Goal: Task Accomplishment & Management: Manage account settings

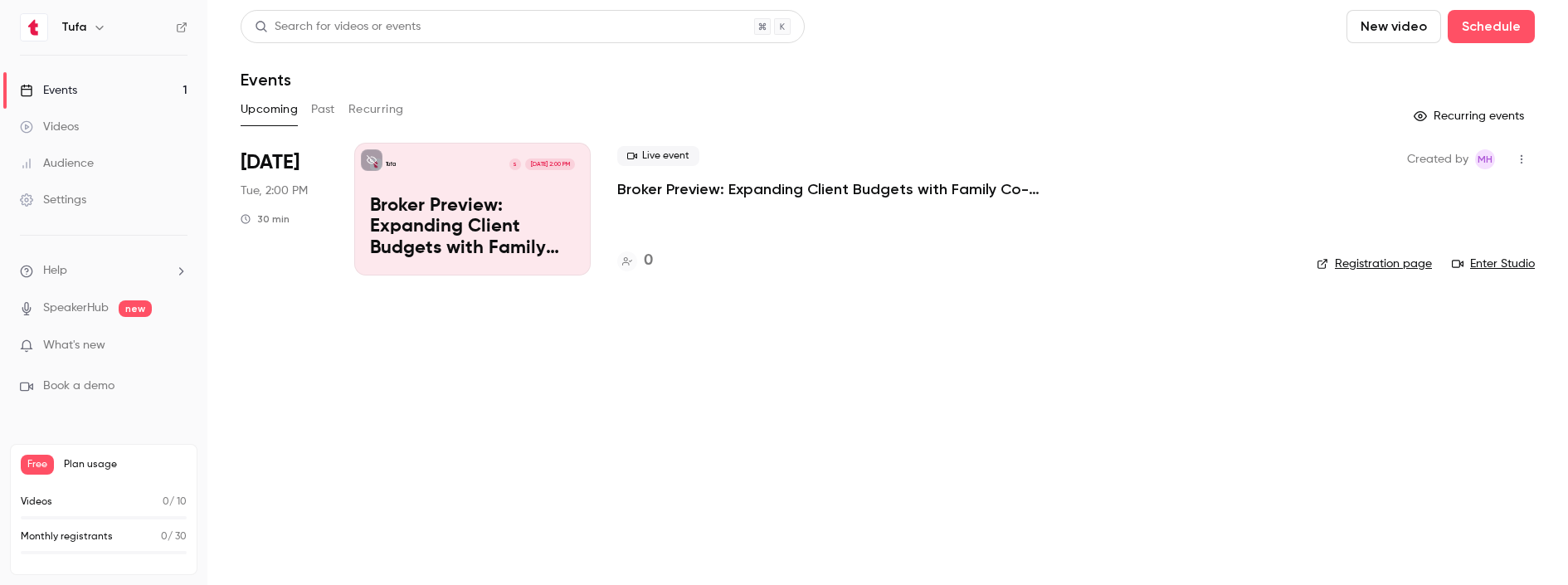
click at [134, 91] on link "Events 1" at bounding box center [104, 90] width 207 height 37
click at [491, 177] on div "Tufa S [DATE] 2:00 PM Broker Preview: Expanding Client Budgets with Family Co-I…" at bounding box center [472, 209] width 236 height 133
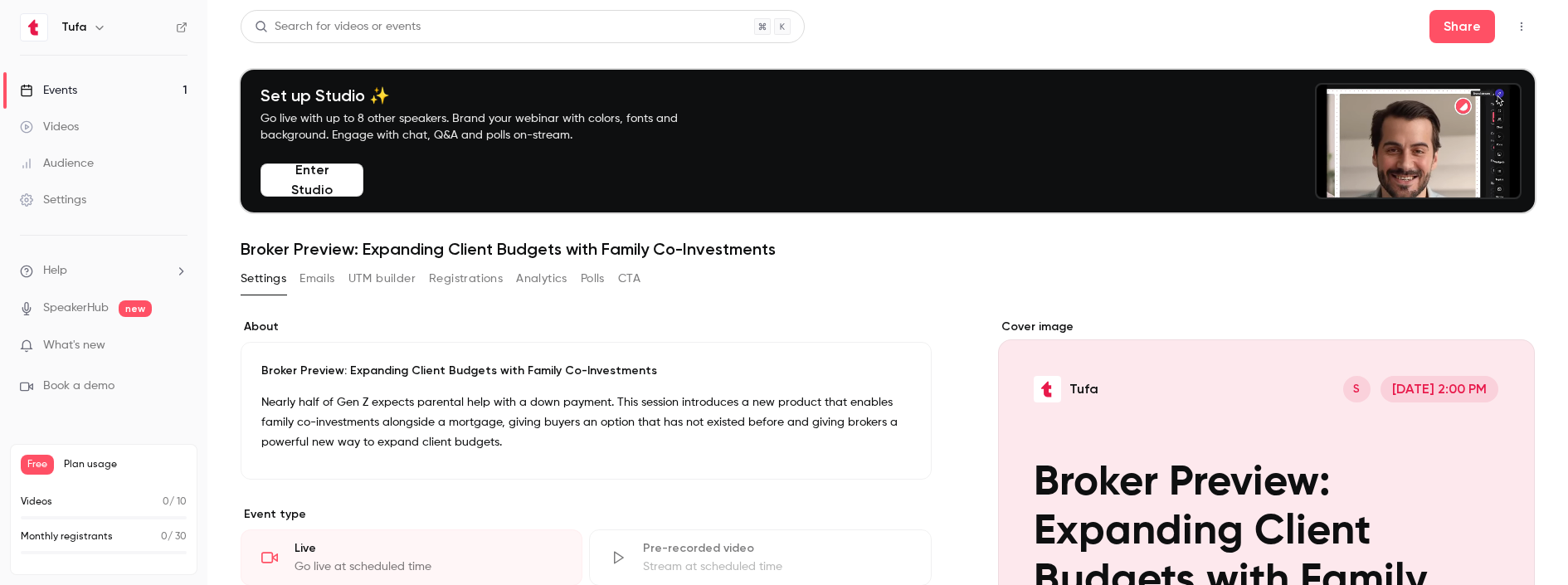
drag, startPoint x: 459, startPoint y: 277, endPoint x: 521, endPoint y: 282, distance: 62.2
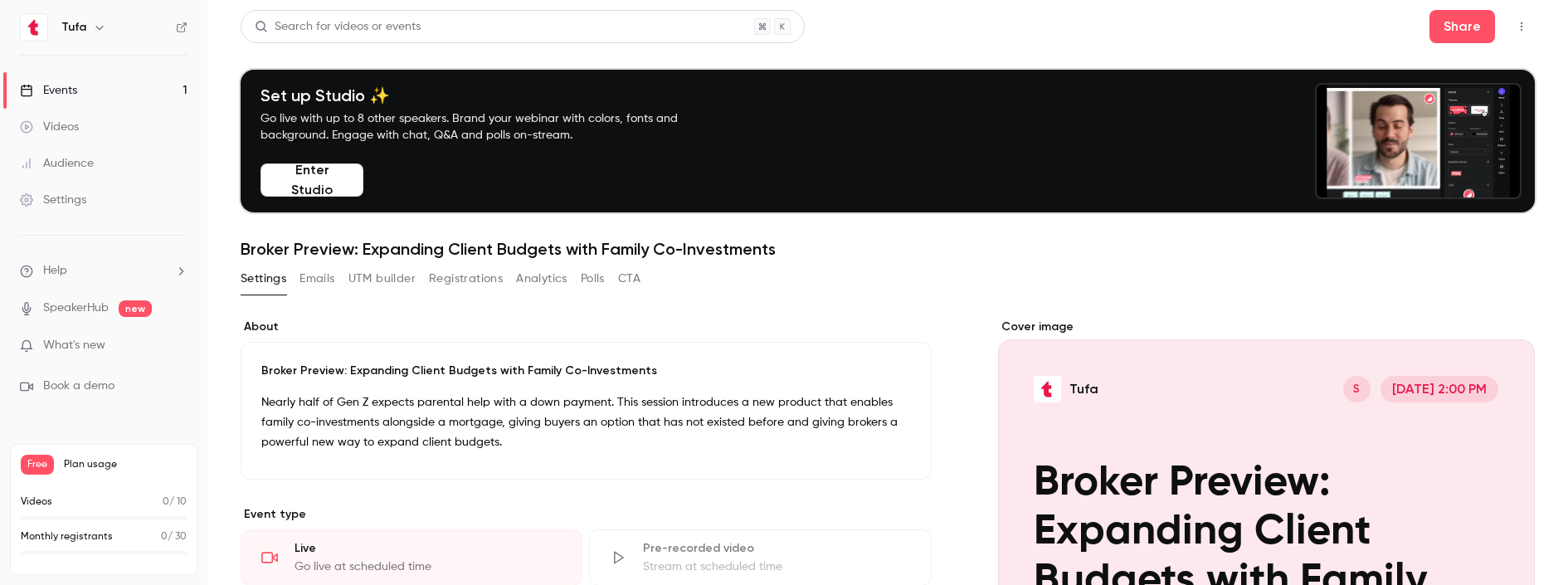
click at [459, 277] on button "Registrations" at bounding box center [465, 279] width 74 height 27
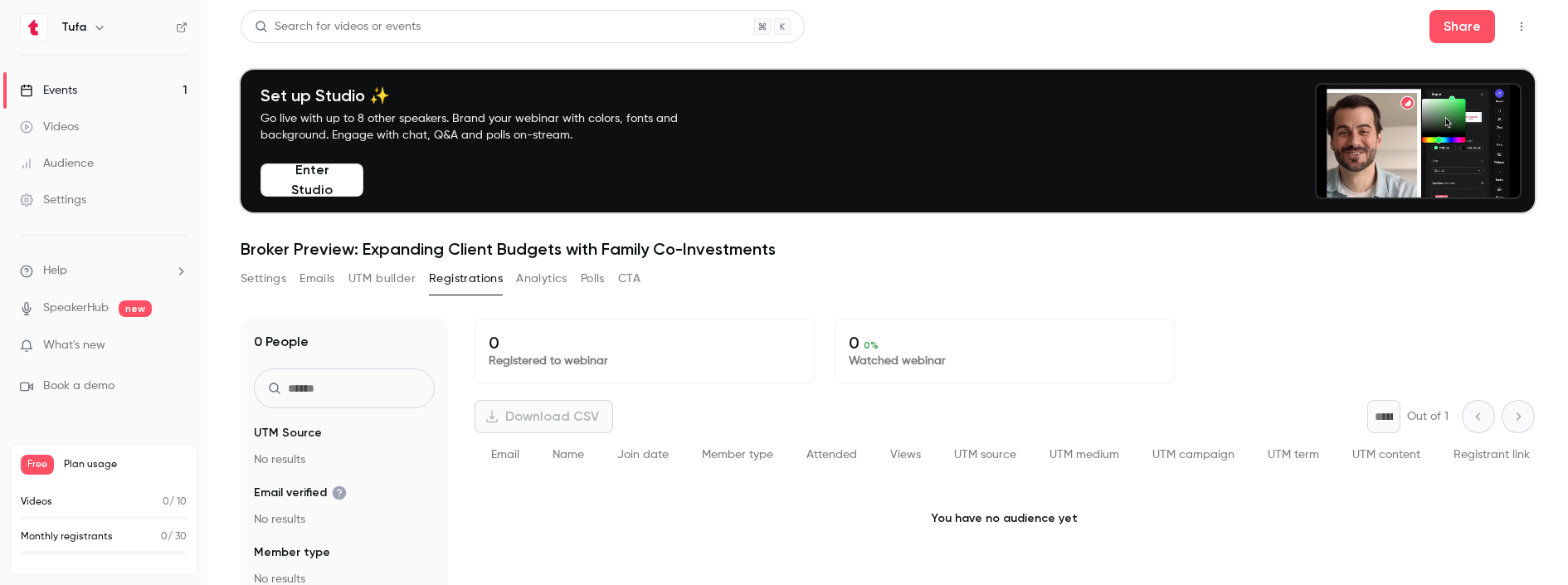
click at [539, 282] on button "Analytics" at bounding box center [542, 279] width 52 height 27
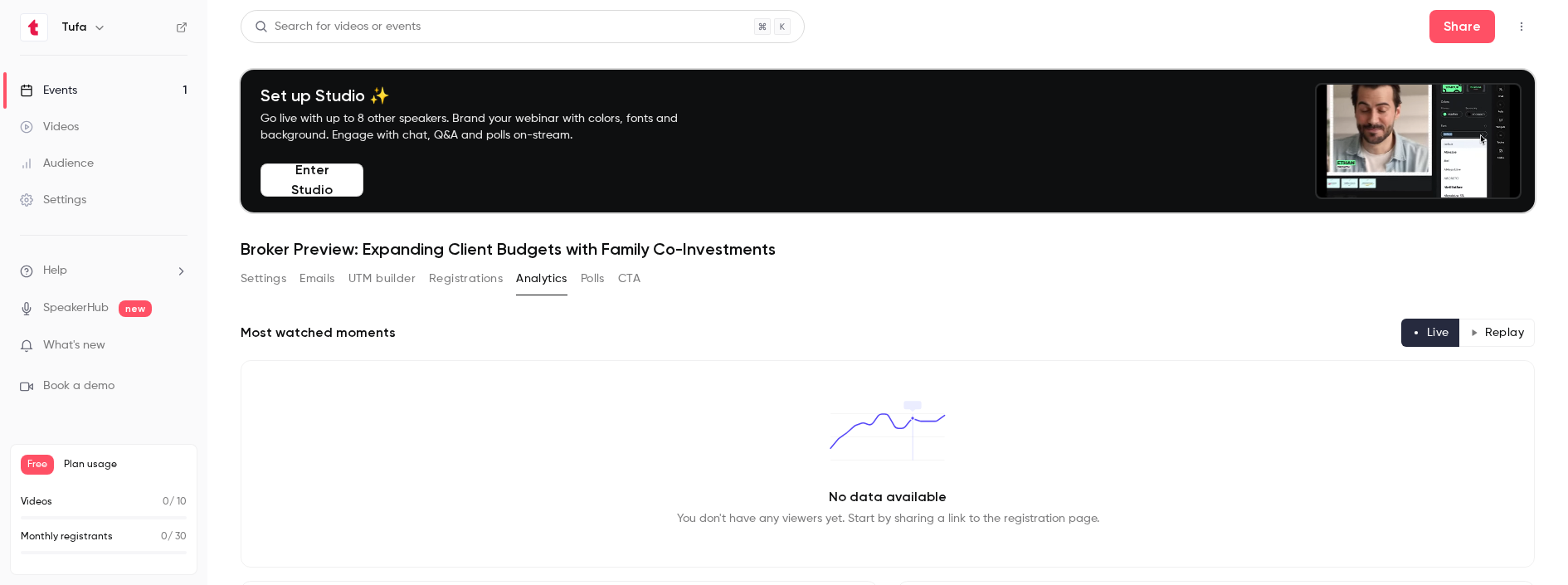
click at [500, 281] on button "Registrations" at bounding box center [465, 279] width 74 height 27
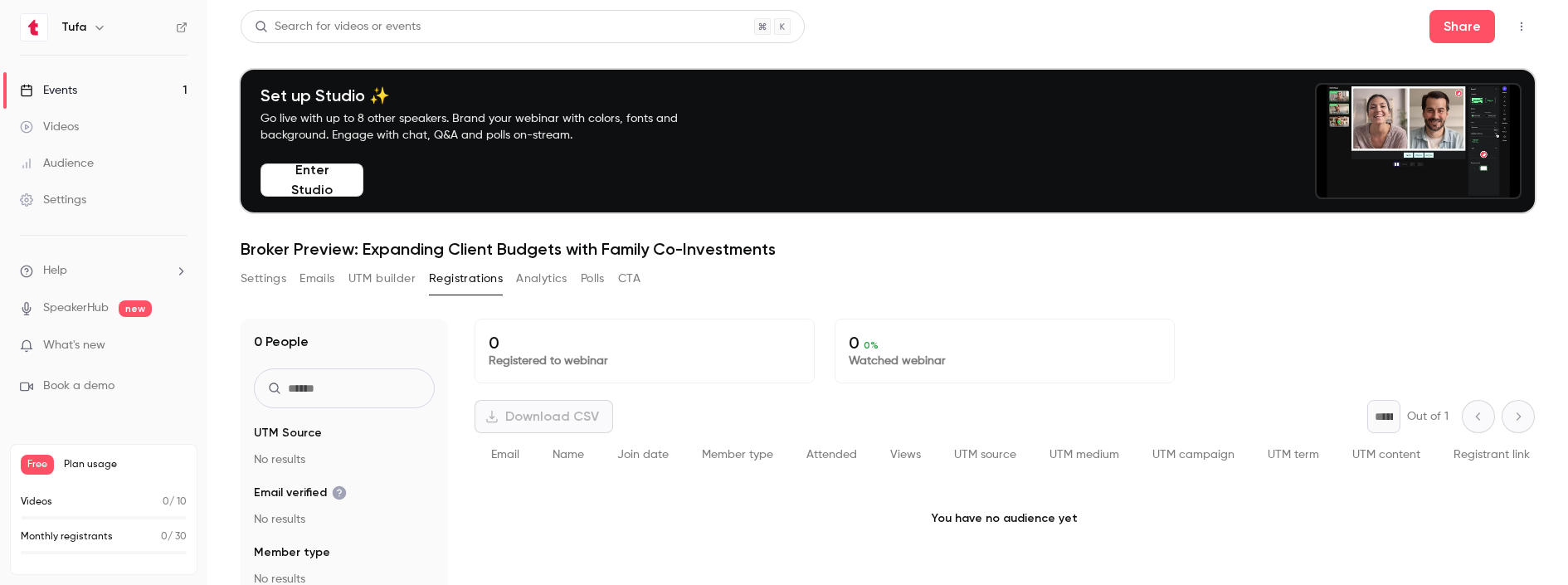
click at [527, 279] on button "Analytics" at bounding box center [542, 279] width 52 height 27
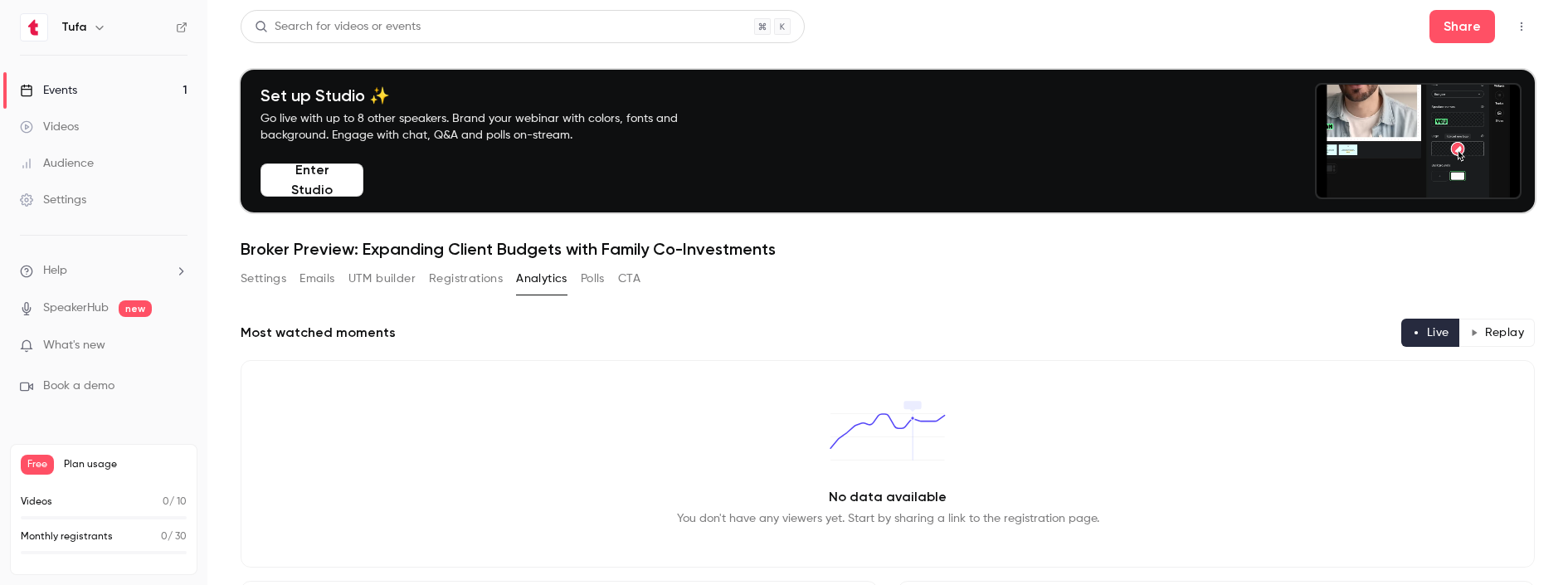
click at [596, 279] on button "Polls" at bounding box center [592, 279] width 24 height 27
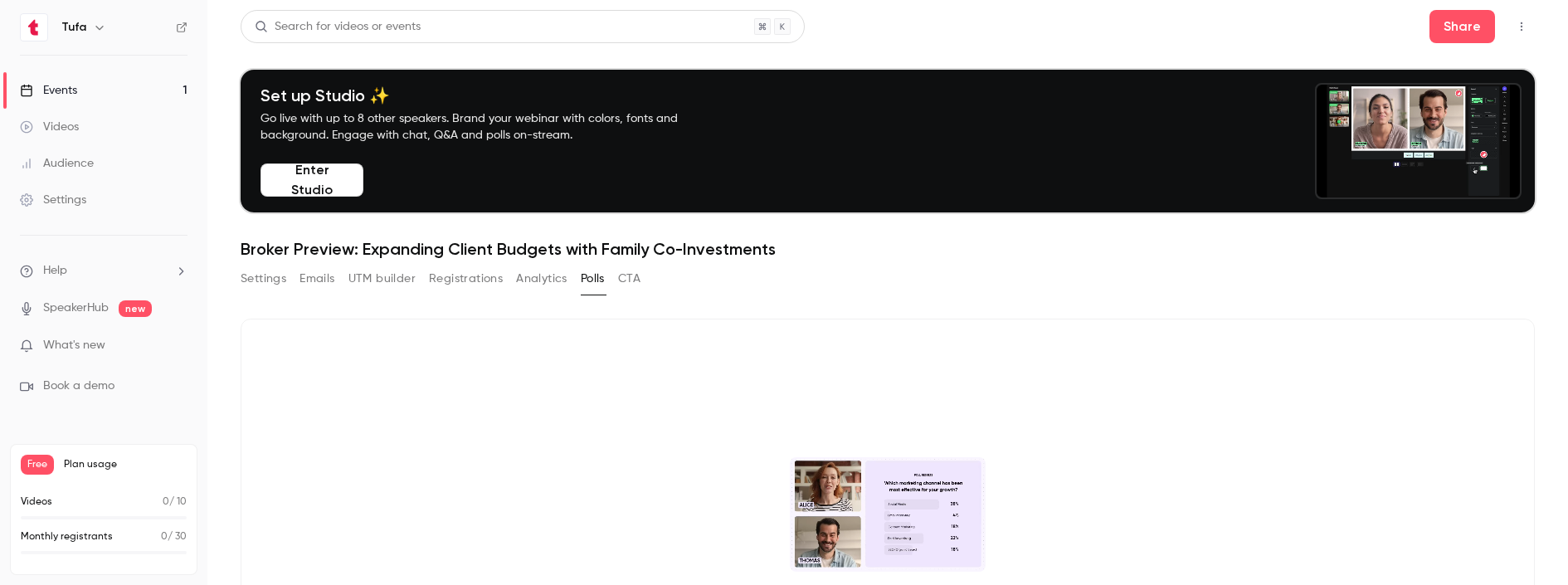
click at [627, 284] on button "CTA" at bounding box center [629, 279] width 23 height 27
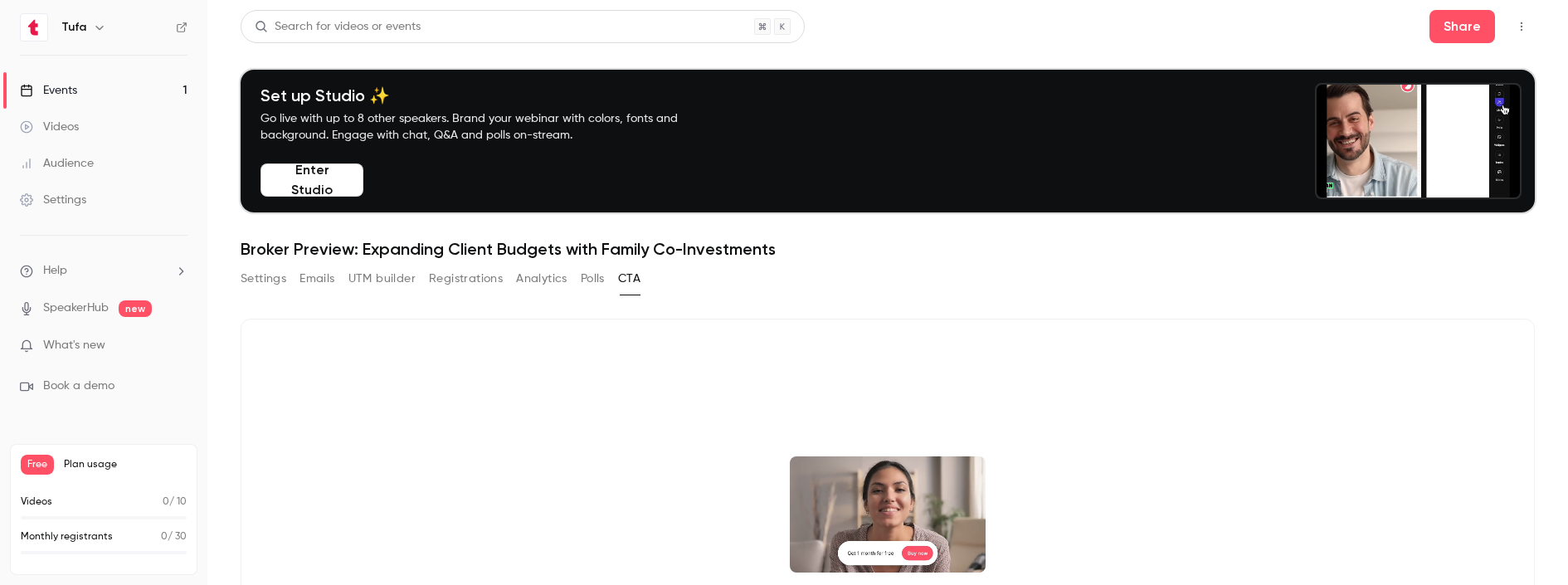
click at [541, 276] on button "Analytics" at bounding box center [542, 279] width 52 height 27
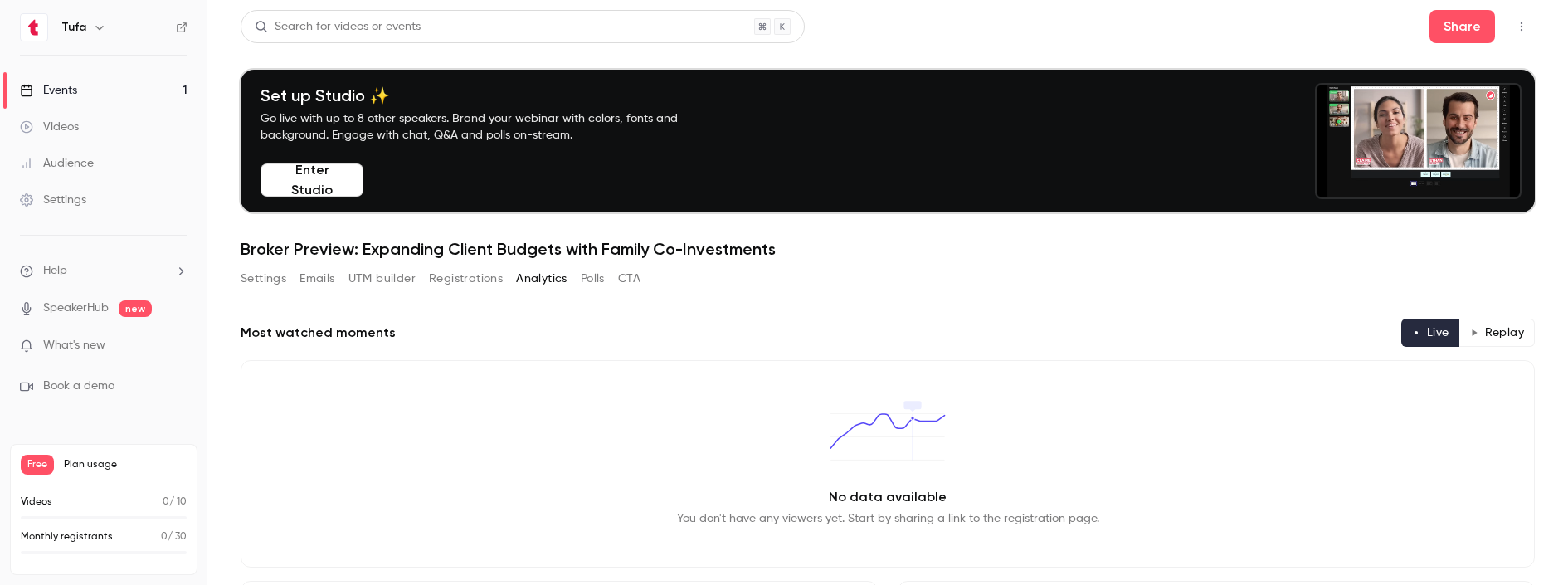
click at [476, 296] on div "Settings Emails UTM builder Registrations Analytics Polls CTA" at bounding box center [440, 282] width 400 height 33
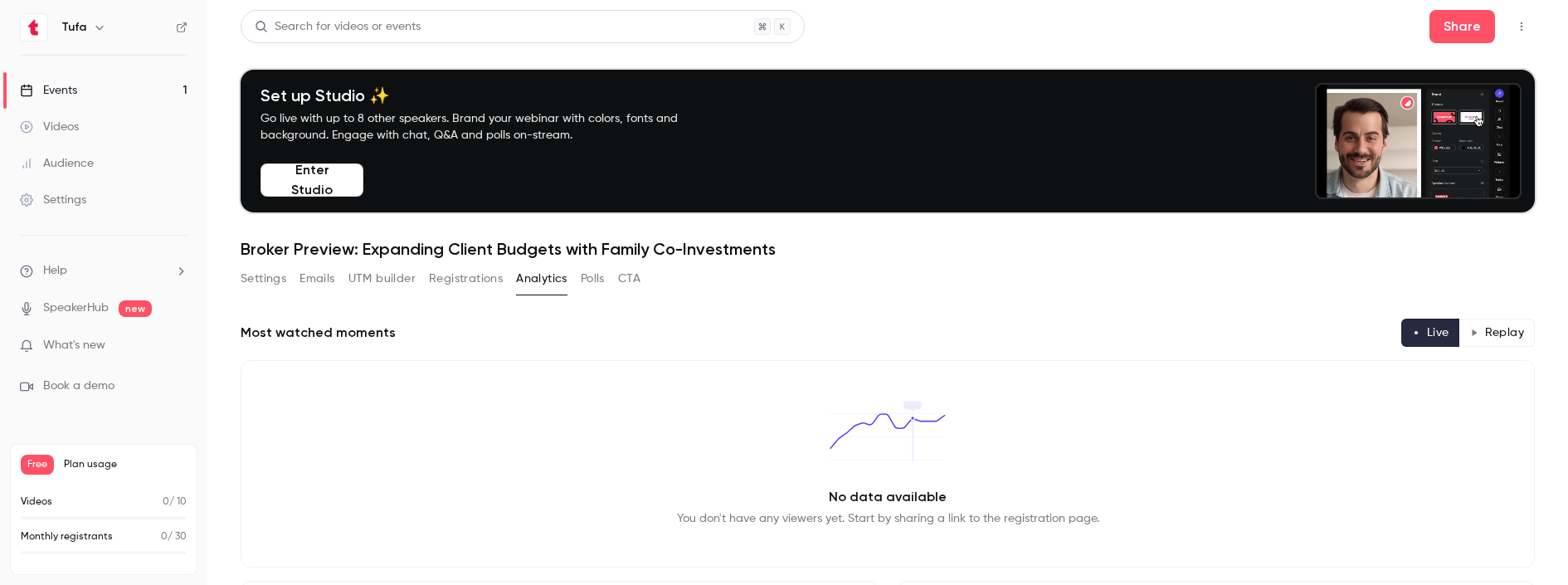
click at [478, 283] on button "Registrations" at bounding box center [465, 279] width 74 height 27
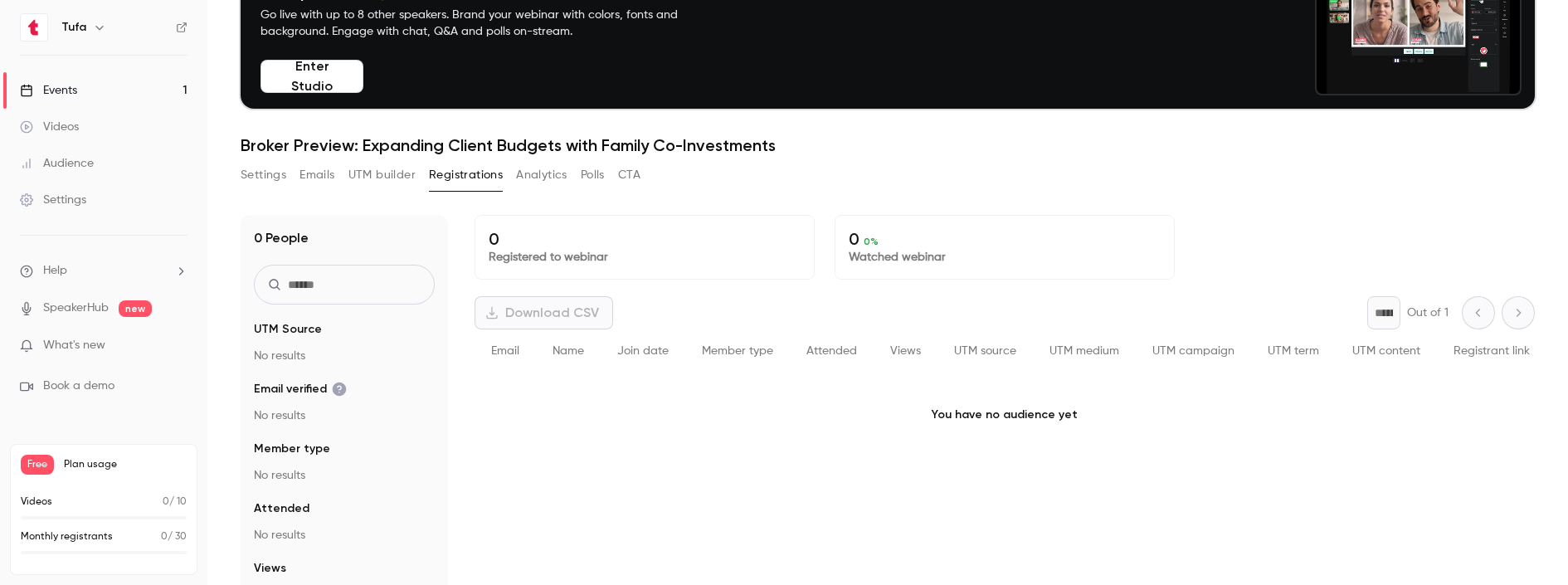
scroll to position [109, 0]
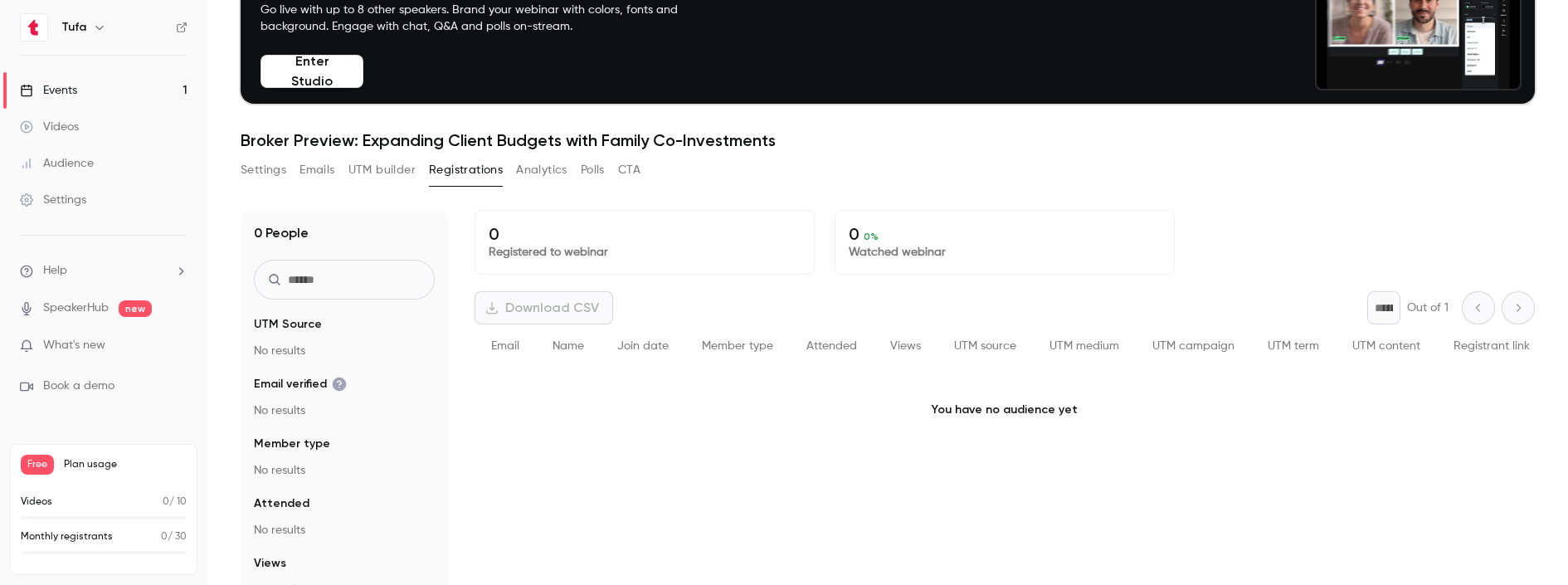
click at [270, 171] on button "Settings" at bounding box center [263, 170] width 46 height 27
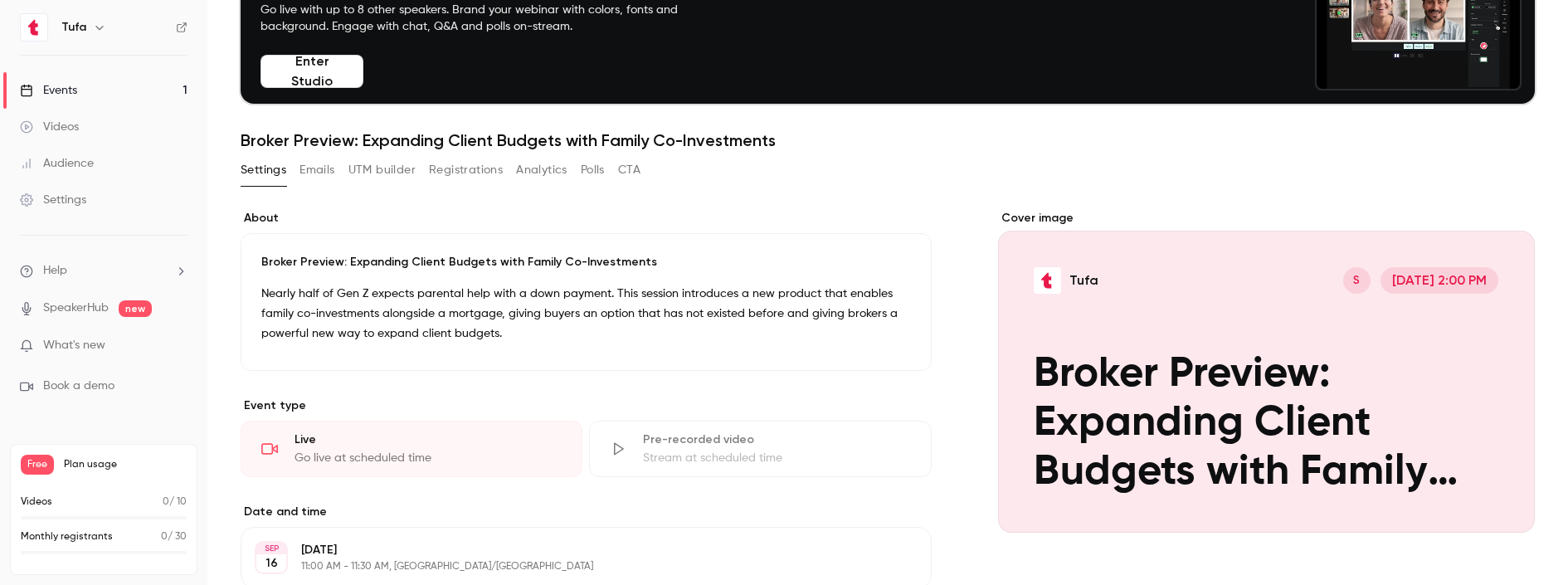
click at [875, 334] on button "Edit" at bounding box center [881, 338] width 61 height 27
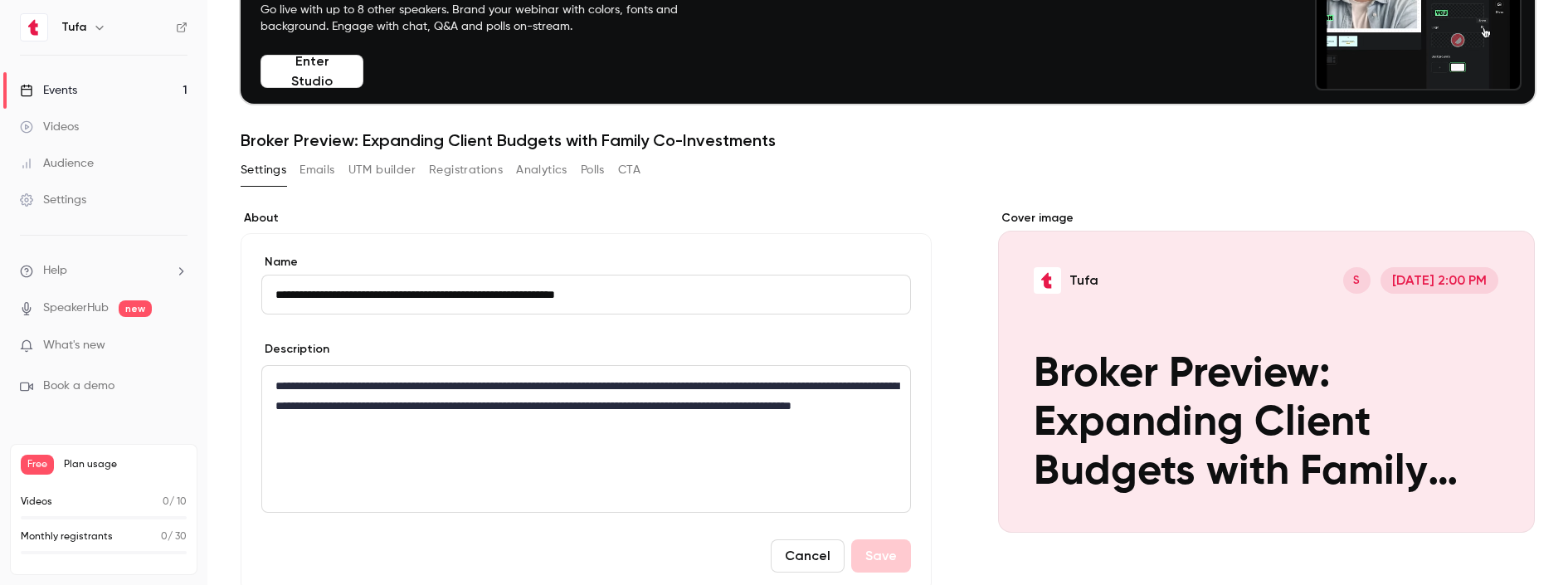
click at [631, 427] on p "**********" at bounding box center [586, 406] width 622 height 60
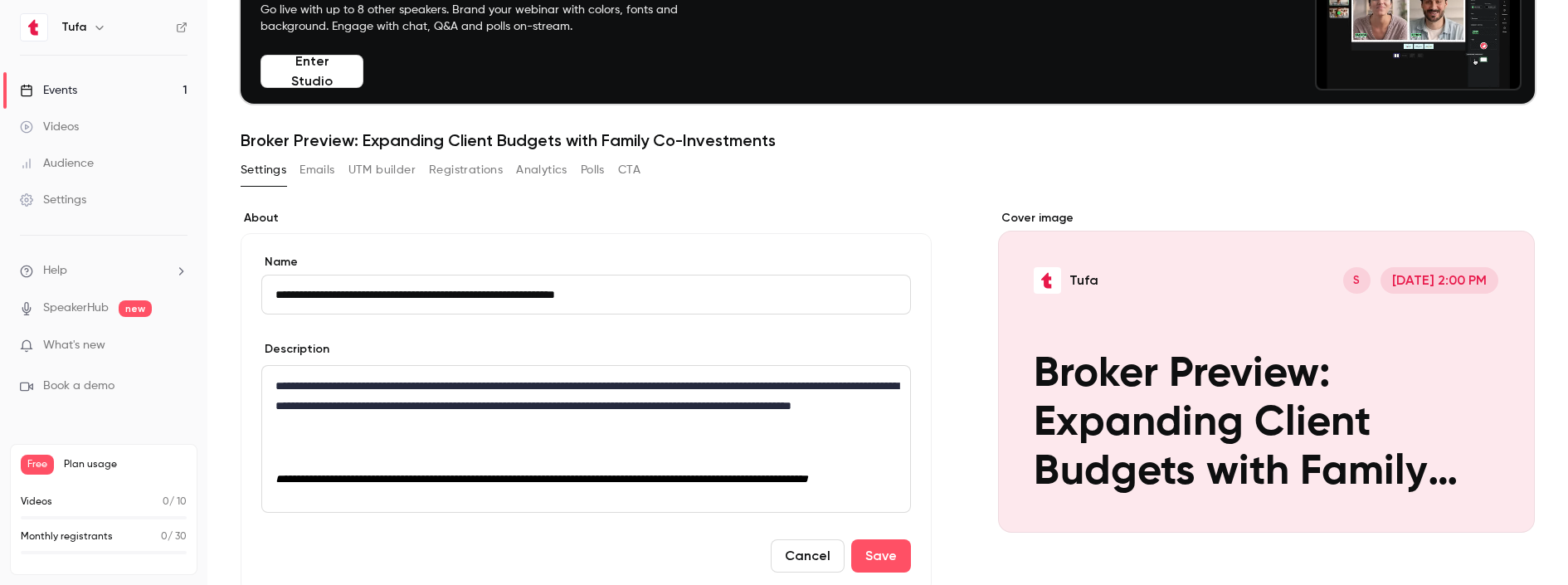
click at [601, 419] on p "**********" at bounding box center [586, 406] width 622 height 60
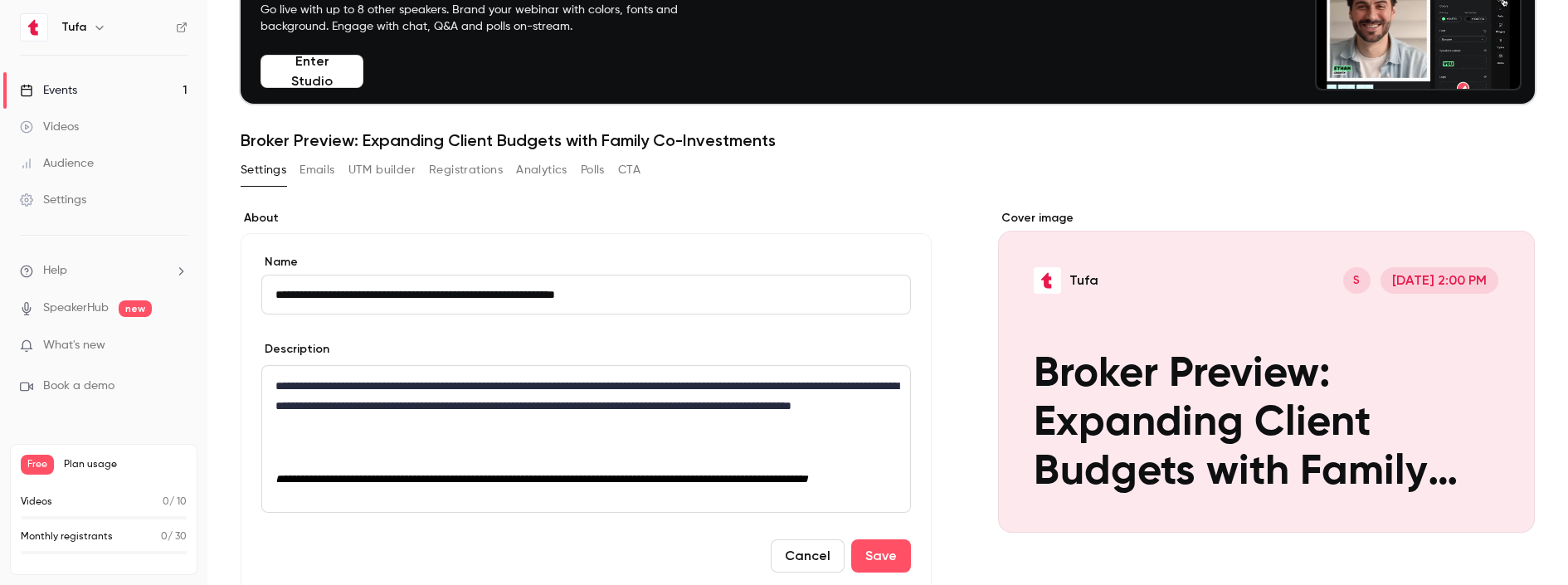
click at [502, 466] on div "**********" at bounding box center [586, 439] width 648 height 146
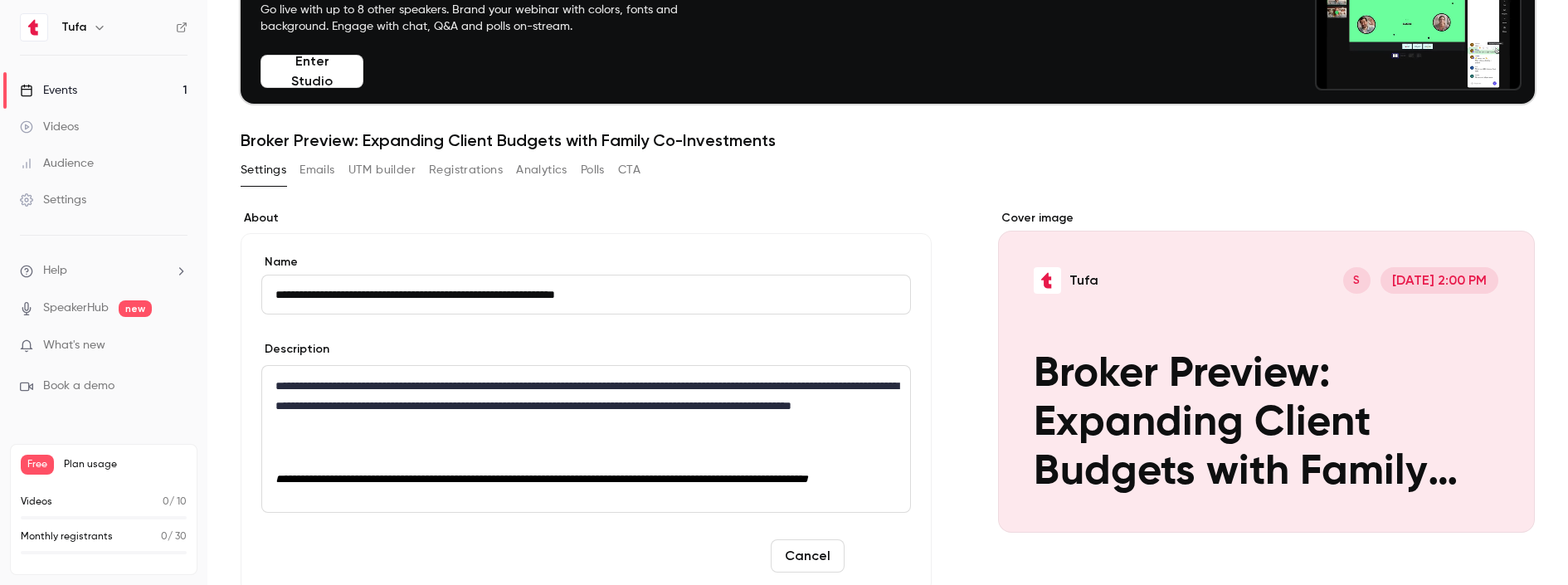
click at [879, 562] on button "Save" at bounding box center [881, 557] width 60 height 33
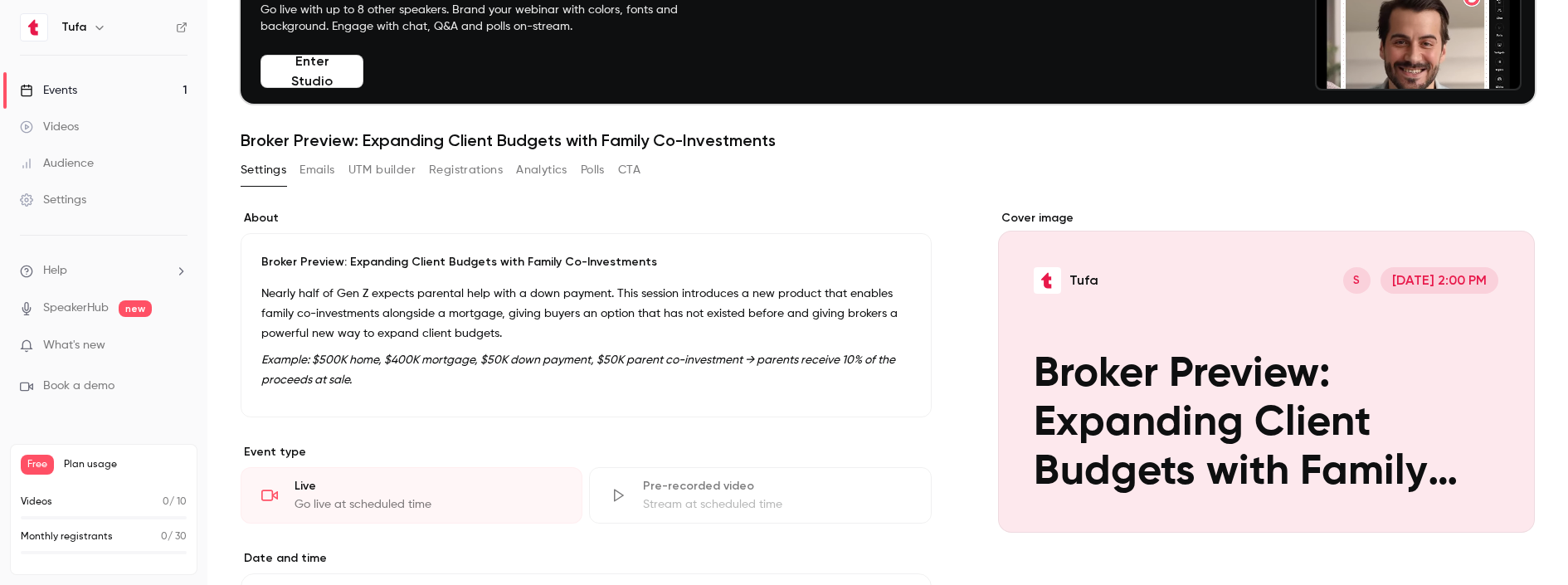
click at [401, 168] on button "UTM builder" at bounding box center [382, 170] width 67 height 27
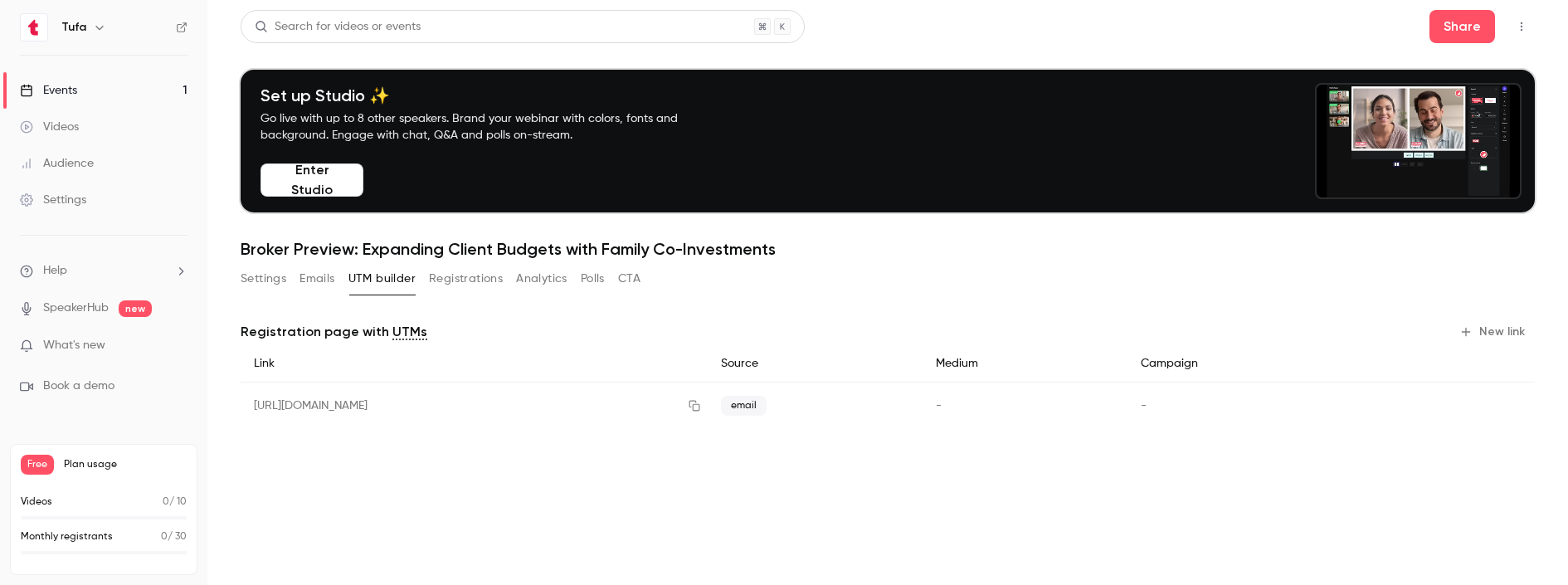
click at [470, 274] on button "Registrations" at bounding box center [465, 279] width 74 height 27
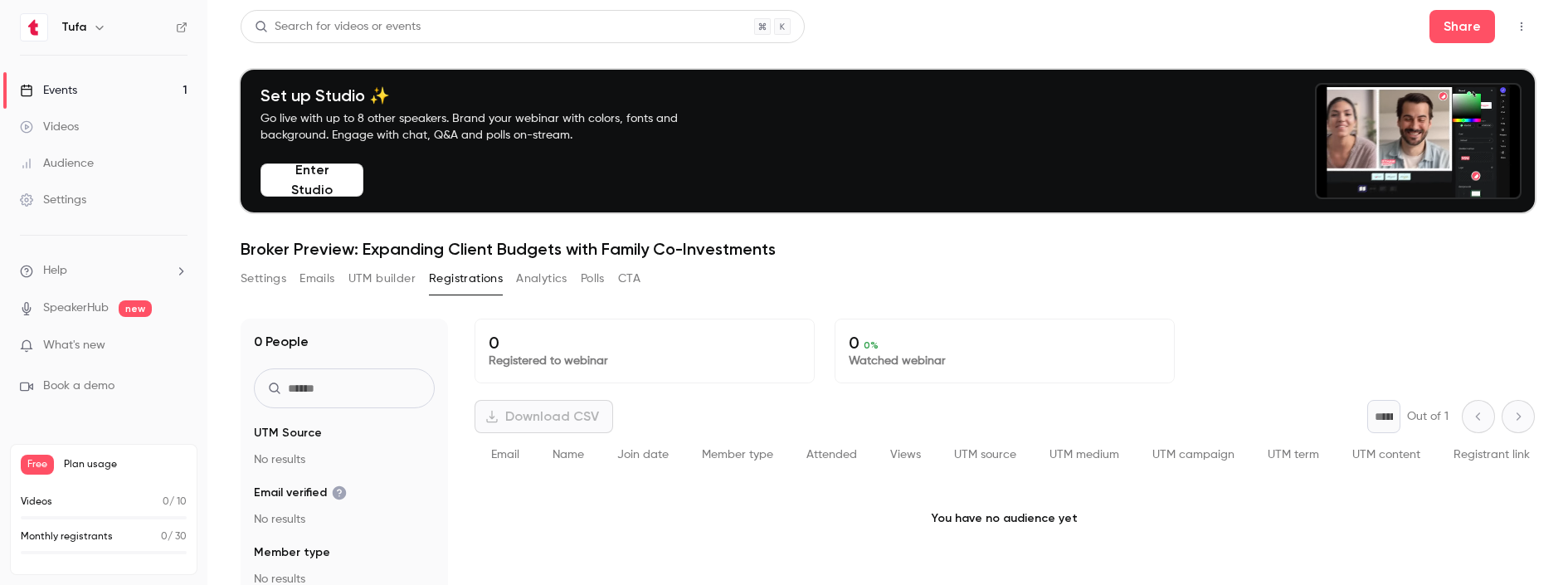
click at [414, 272] on button "UTM builder" at bounding box center [382, 279] width 67 height 27
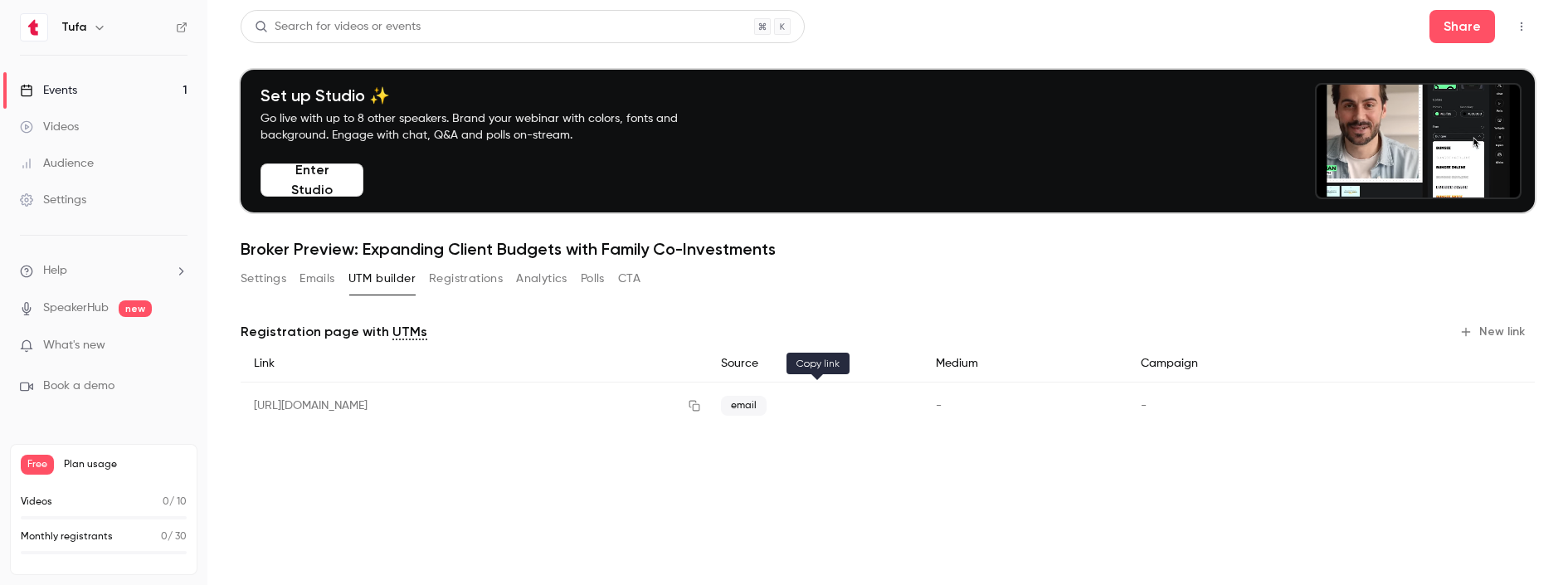
click at [701, 406] on icon "button" at bounding box center [694, 406] width 13 height 12
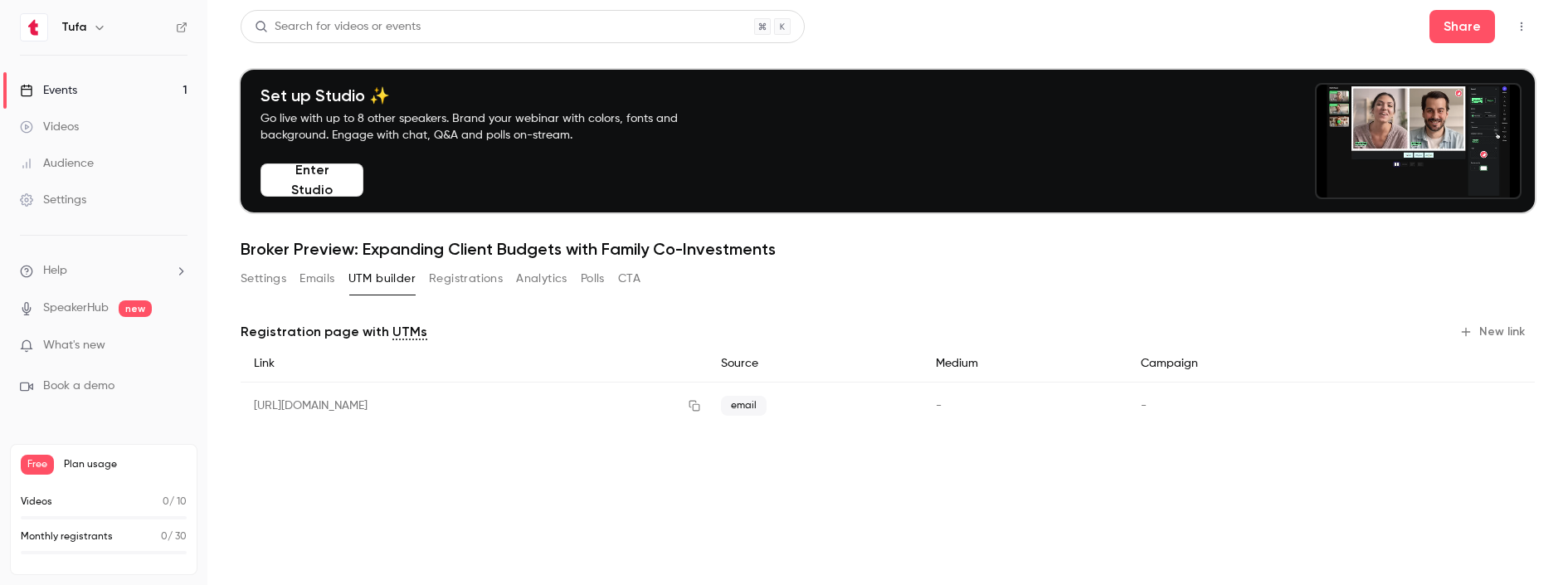
click at [480, 278] on button "Registrations" at bounding box center [465, 279] width 74 height 27
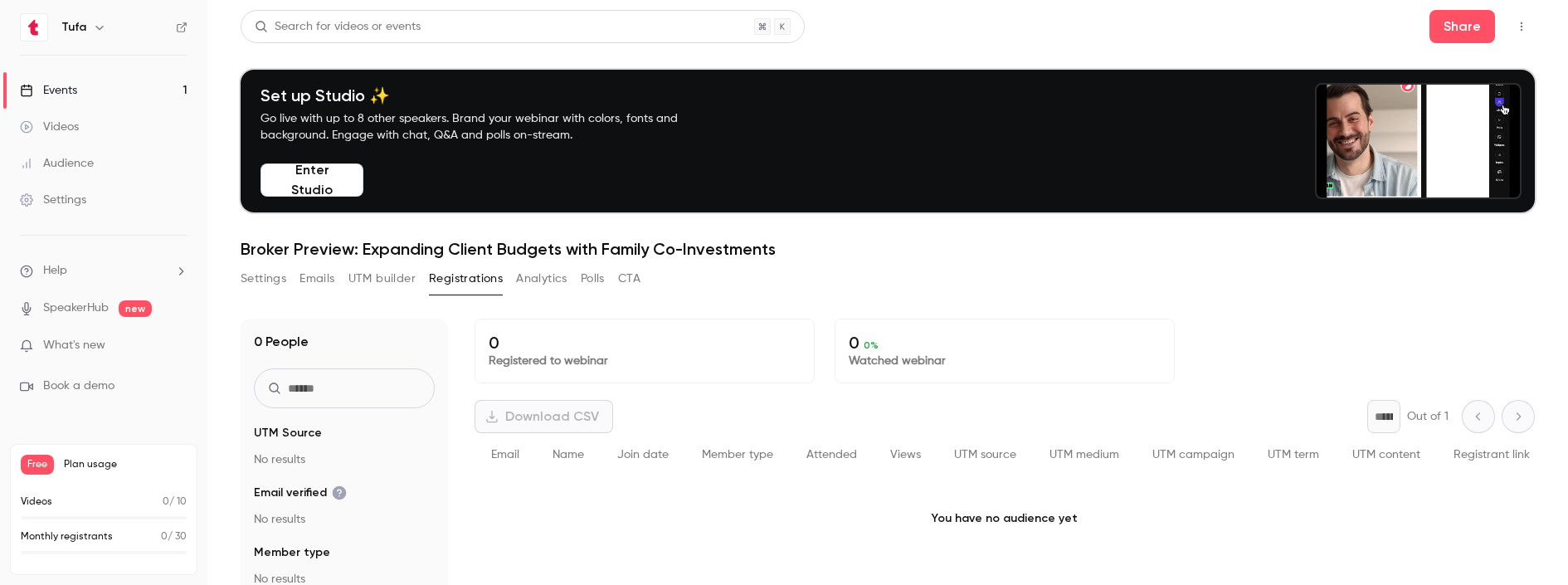
click at [115, 81] on link "Events 1" at bounding box center [104, 90] width 207 height 37
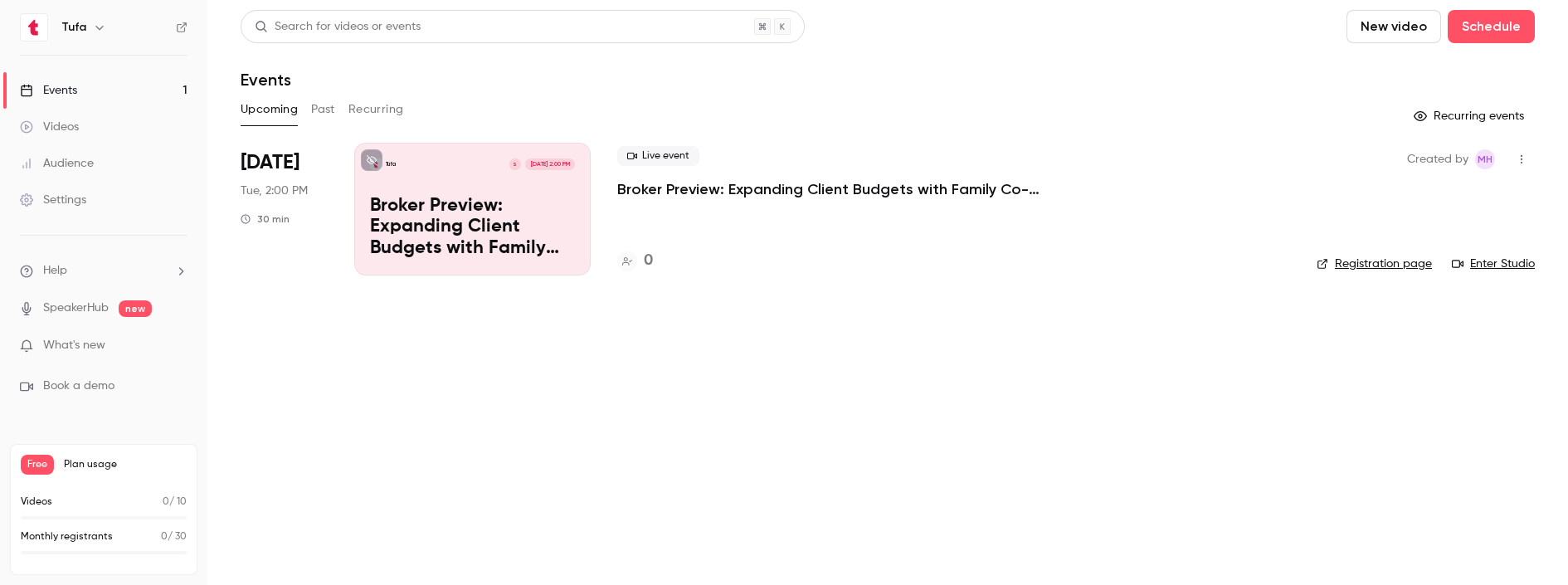
click at [393, 196] on p "Broker Preview: Expanding Client Budgets with Family Co-Investments" at bounding box center [472, 227] width 205 height 64
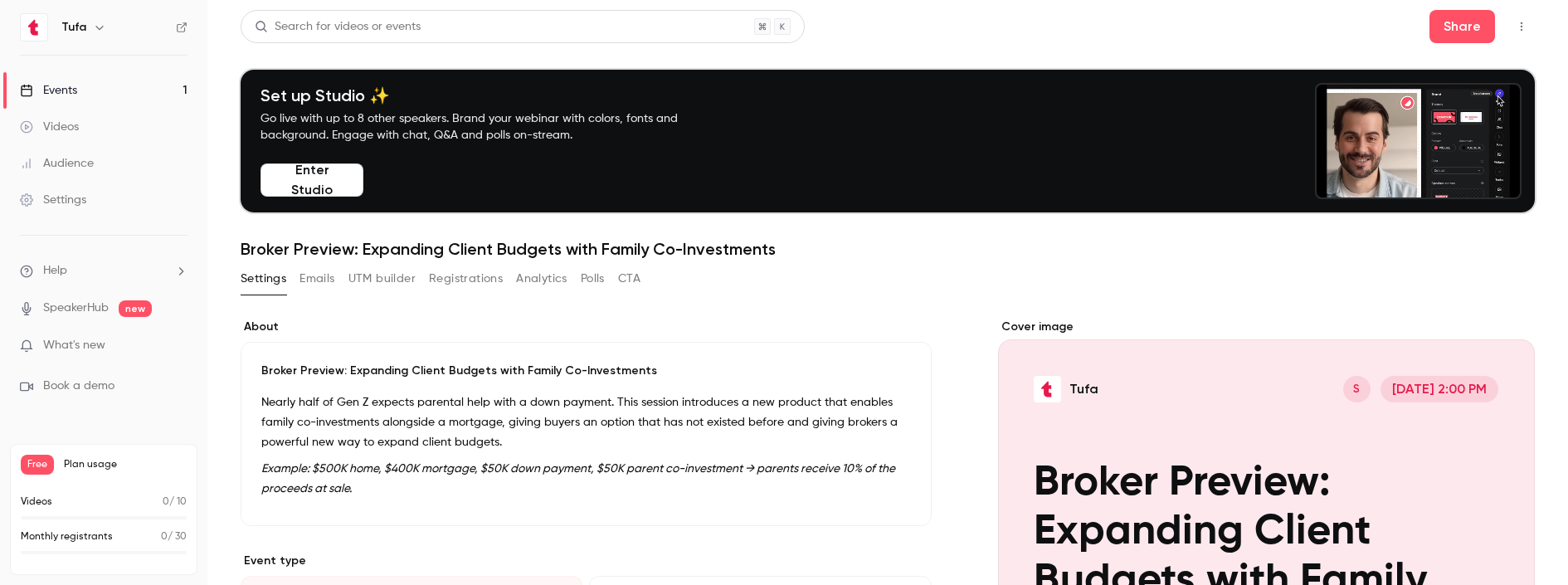
click at [446, 284] on button "Registrations" at bounding box center [465, 279] width 74 height 27
